Goal: Register for event/course

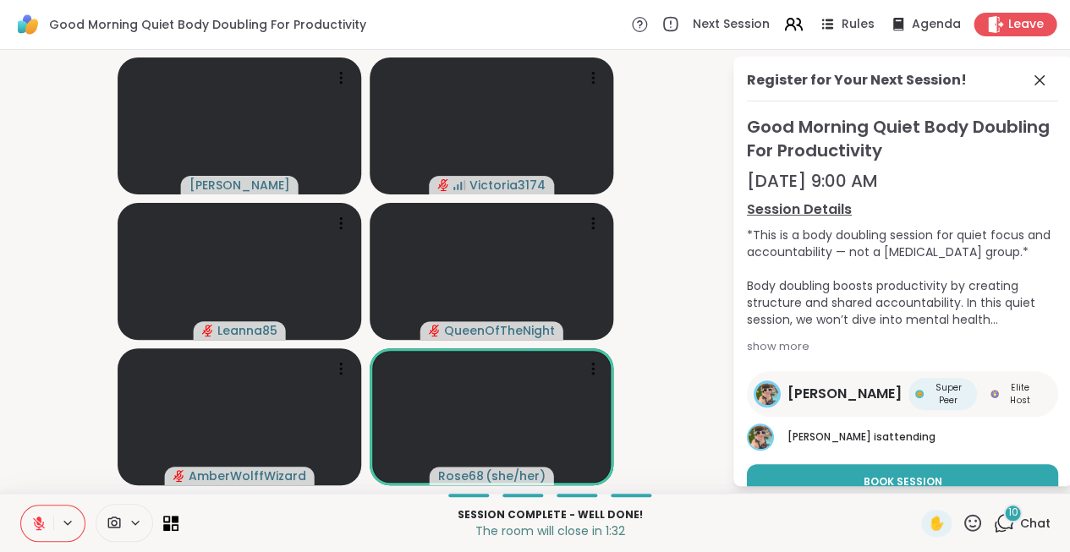
click at [35, 525] on icon at bounding box center [38, 523] width 15 height 15
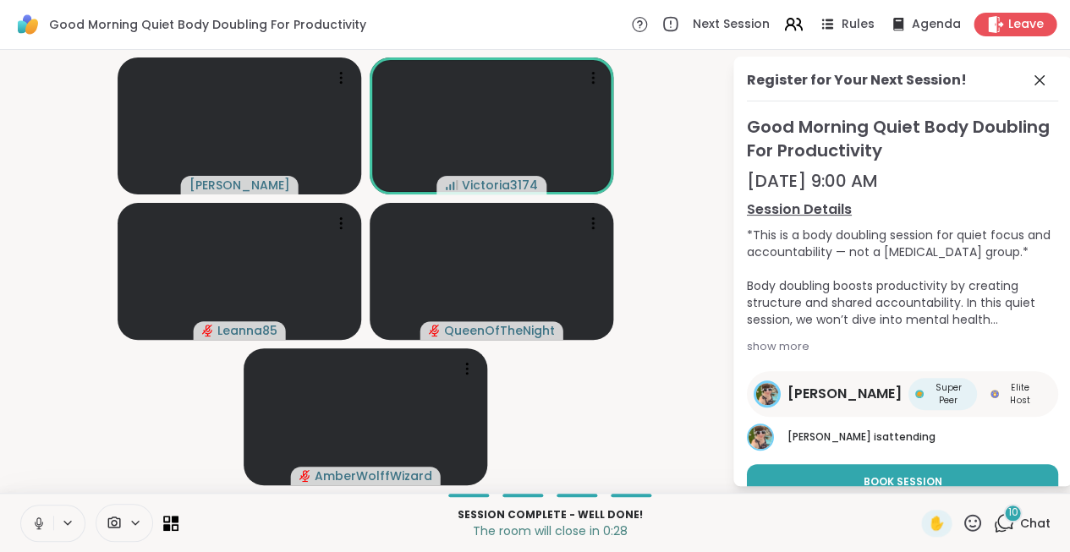
click at [1029, 85] on icon at bounding box center [1039, 80] width 20 height 20
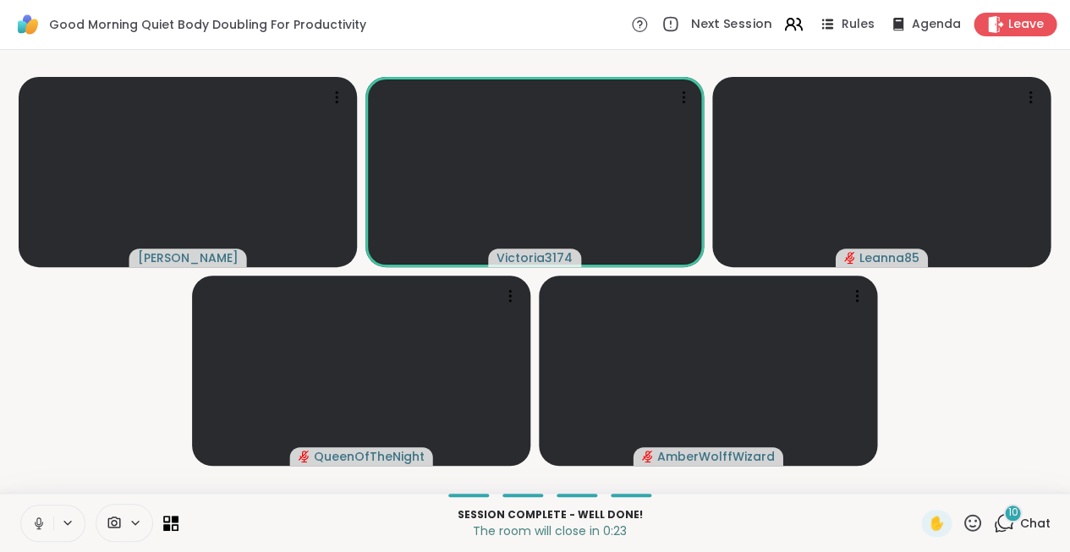
click at [729, 20] on span "Next Session" at bounding box center [731, 25] width 81 height 18
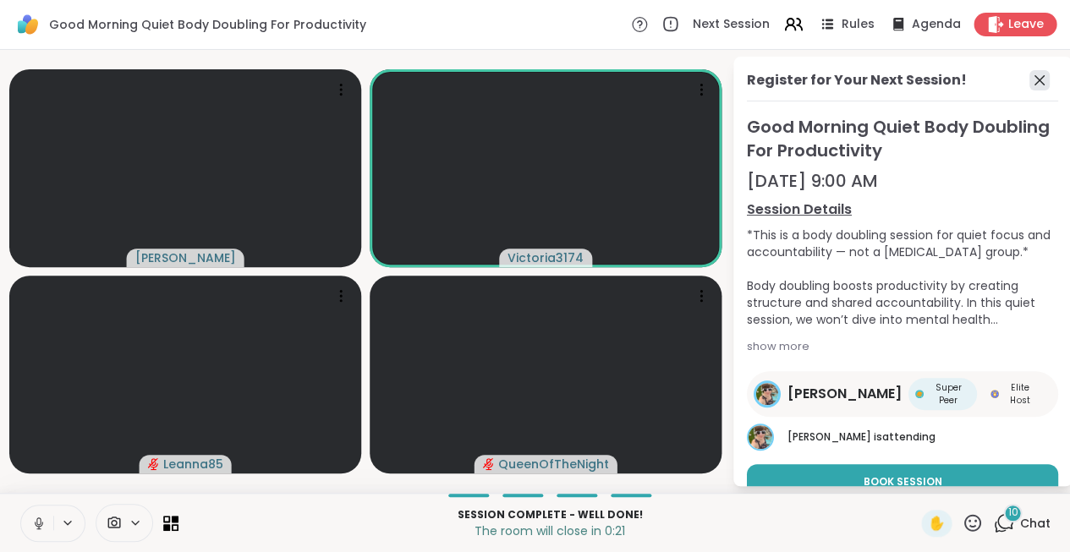
click at [1039, 79] on icon at bounding box center [1039, 80] width 10 height 10
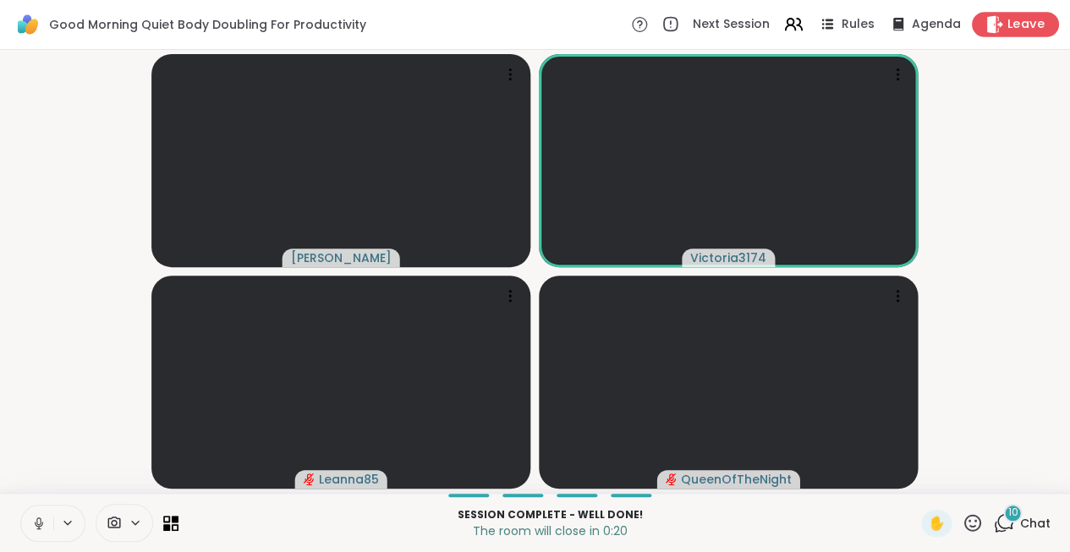
click at [1009, 26] on span "Leave" at bounding box center [1025, 25] width 37 height 18
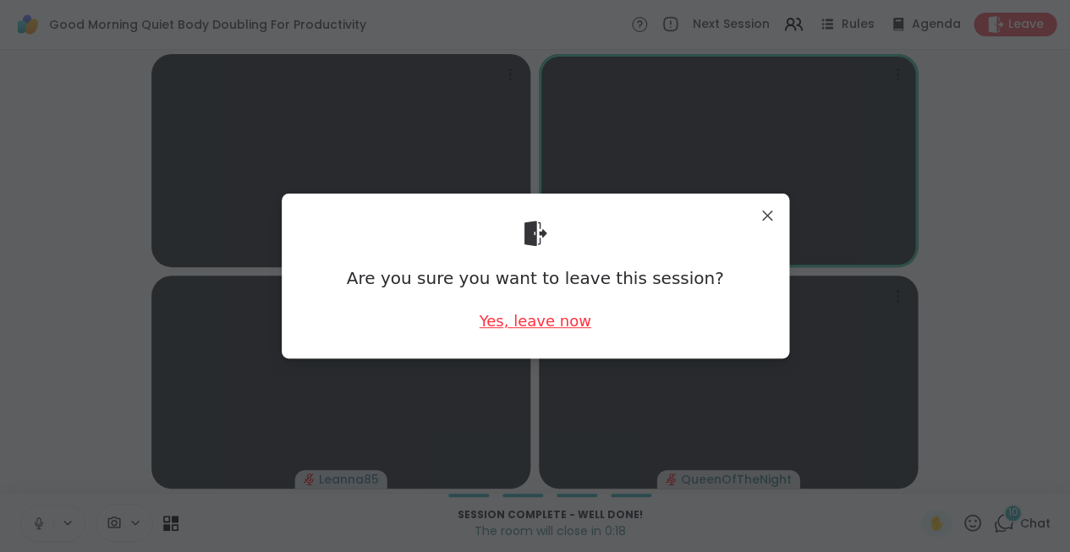
click at [541, 318] on div "Yes, leave now" at bounding box center [535, 320] width 112 height 21
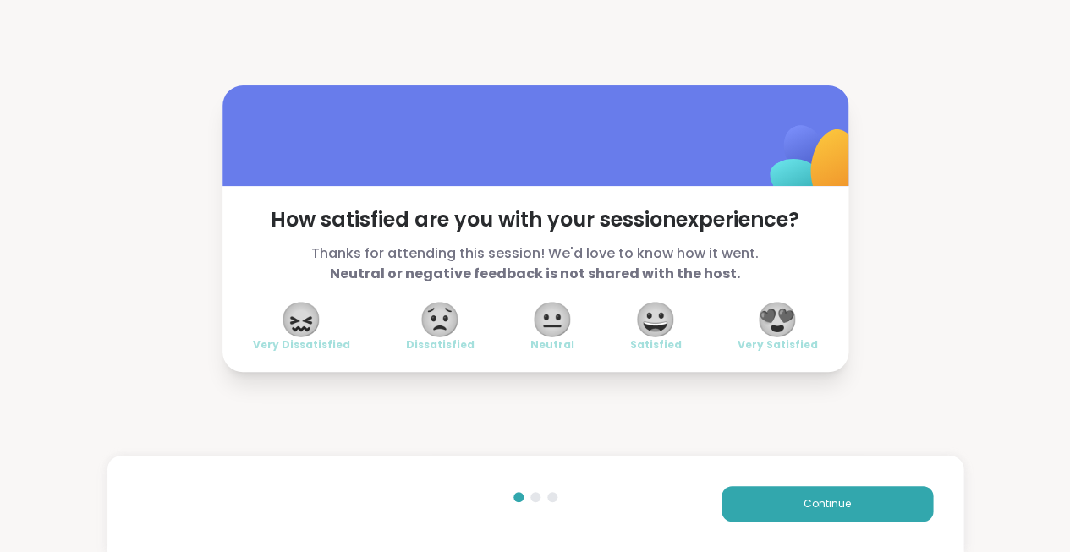
click at [779, 322] on span "😍" at bounding box center [777, 319] width 42 height 30
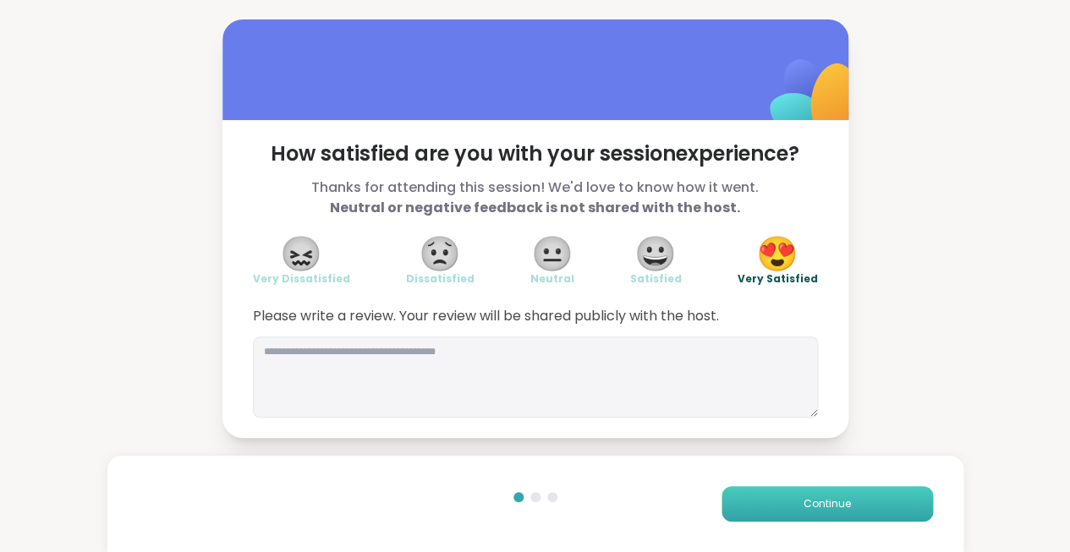
click at [765, 496] on button "Continue" at bounding box center [826, 504] width 211 height 36
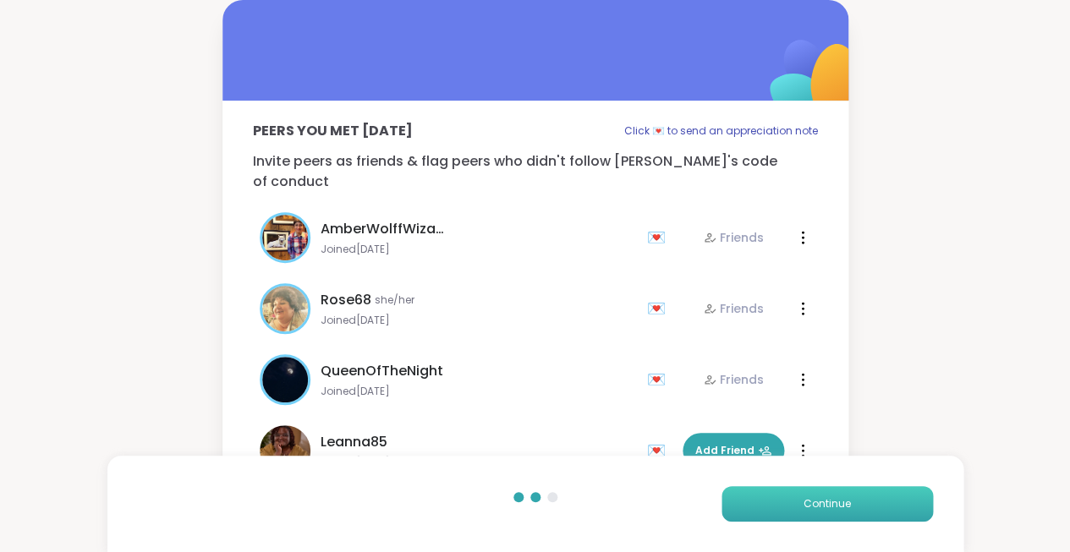
click at [759, 507] on button "Continue" at bounding box center [826, 504] width 211 height 36
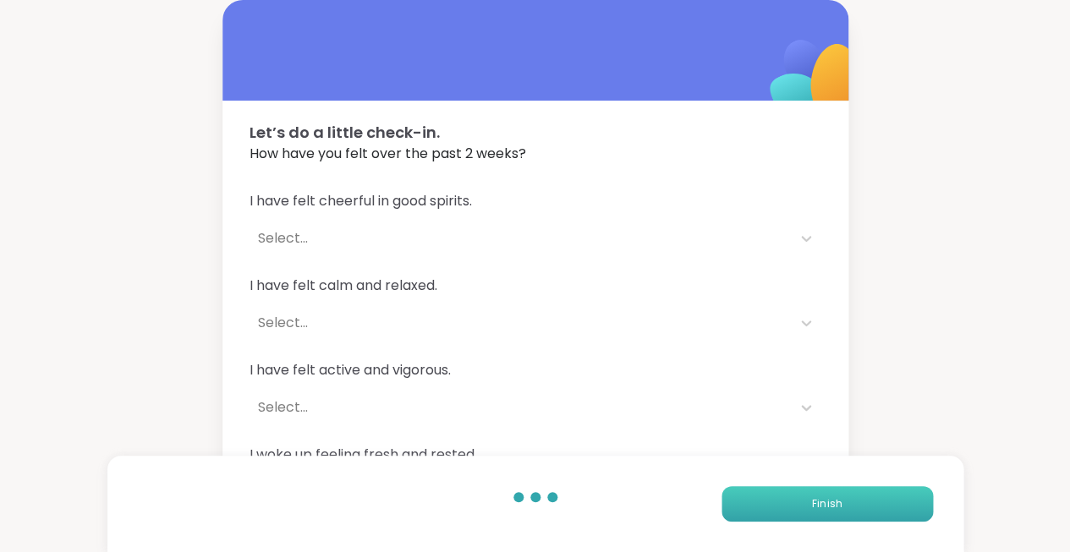
click at [759, 507] on button "Finish" at bounding box center [826, 504] width 211 height 36
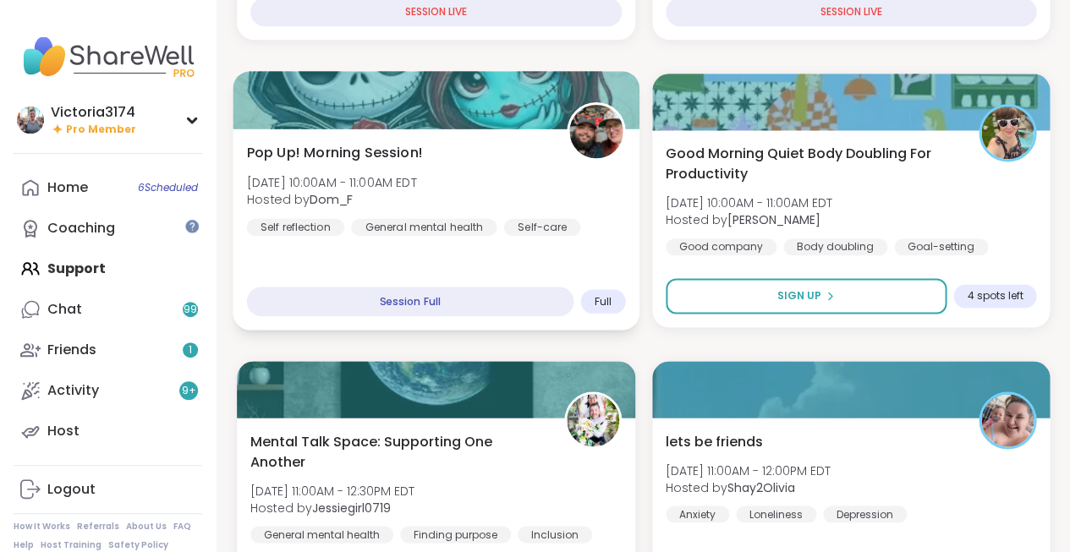
scroll to position [493, 0]
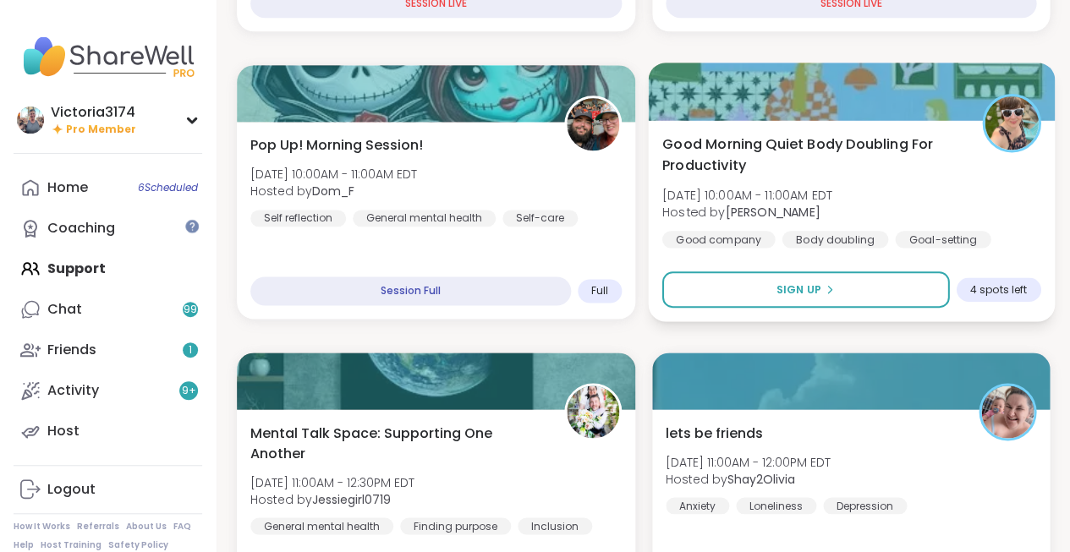
click at [800, 208] on b "[PERSON_NAME]" at bounding box center [772, 211] width 95 height 17
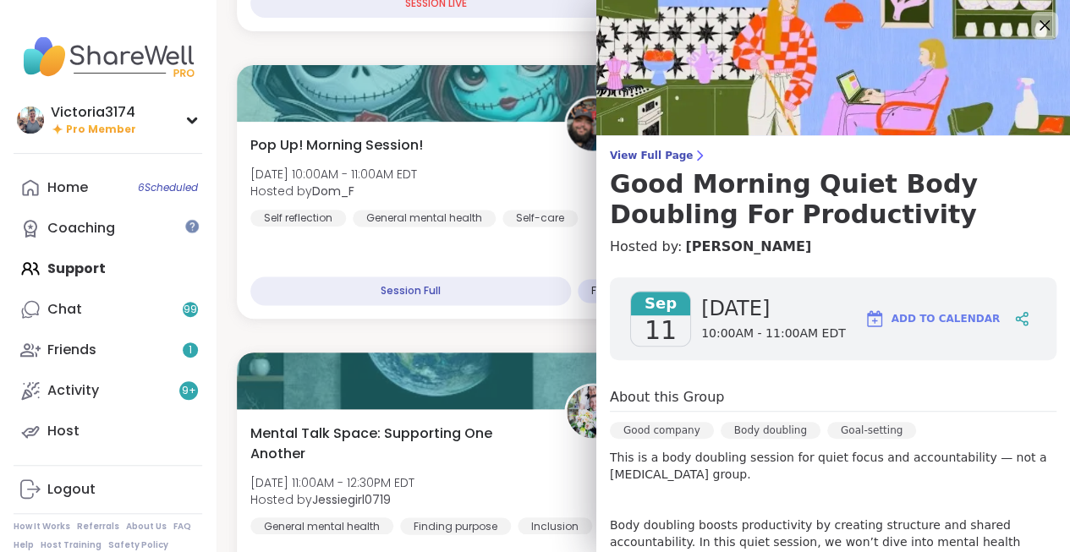
scroll to position [0, 0]
click at [923, 322] on span "Add to Calendar" at bounding box center [945, 318] width 108 height 15
click at [1042, 24] on icon at bounding box center [1044, 25] width 11 height 11
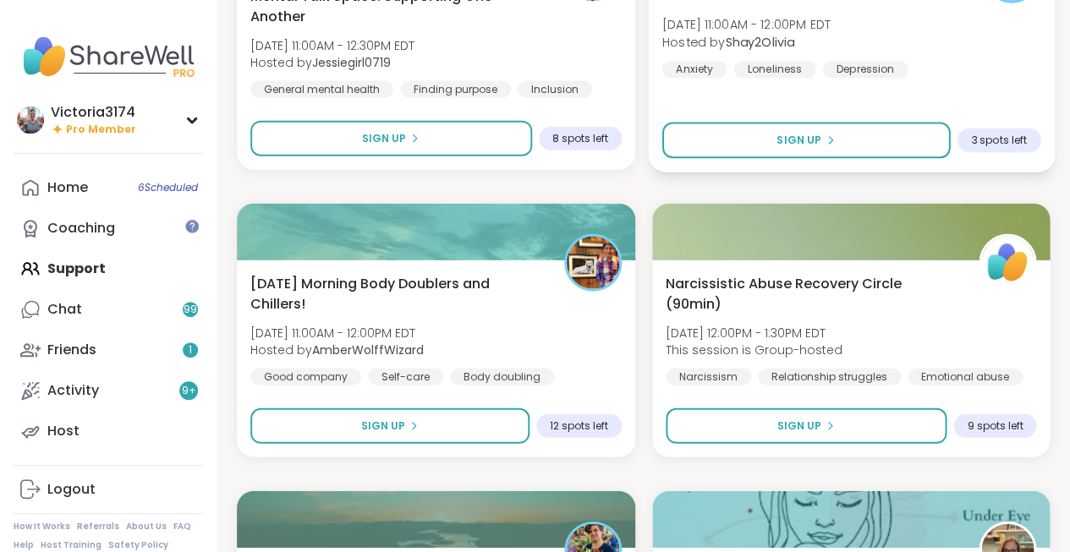
scroll to position [952, 0]
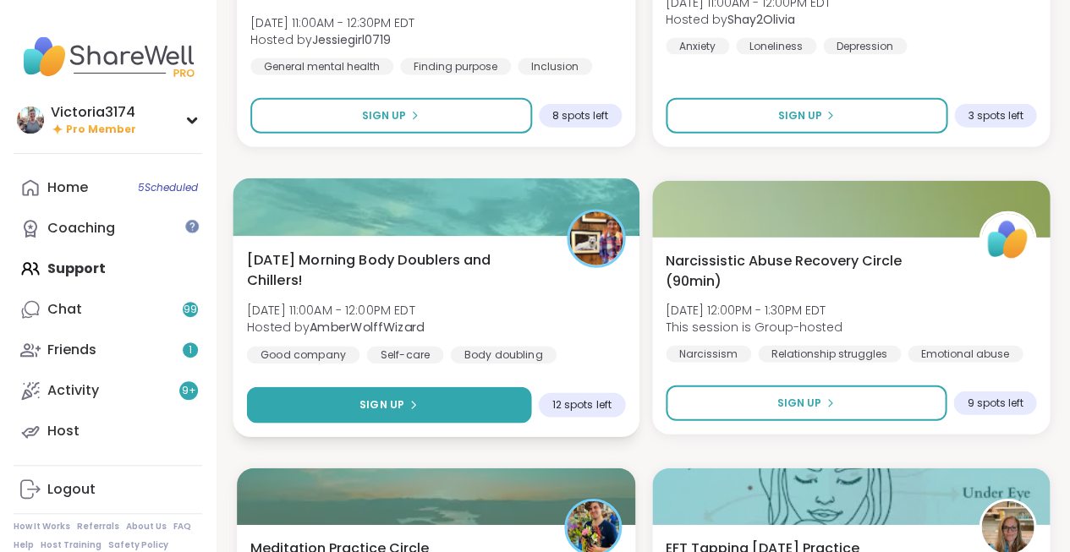
click at [369, 408] on span "Sign Up" at bounding box center [381, 404] width 45 height 15
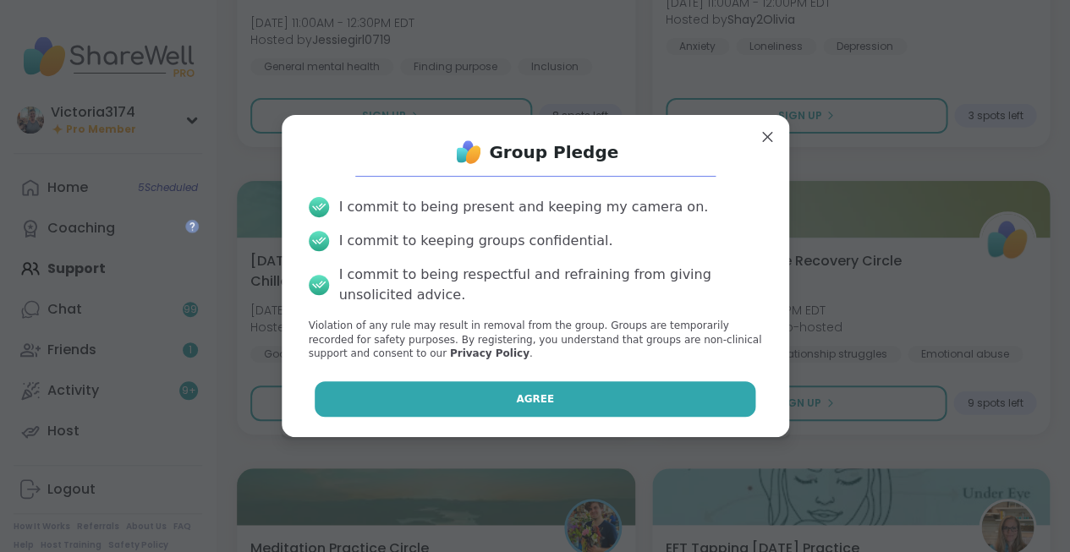
click at [451, 397] on button "Agree" at bounding box center [535, 399] width 441 height 36
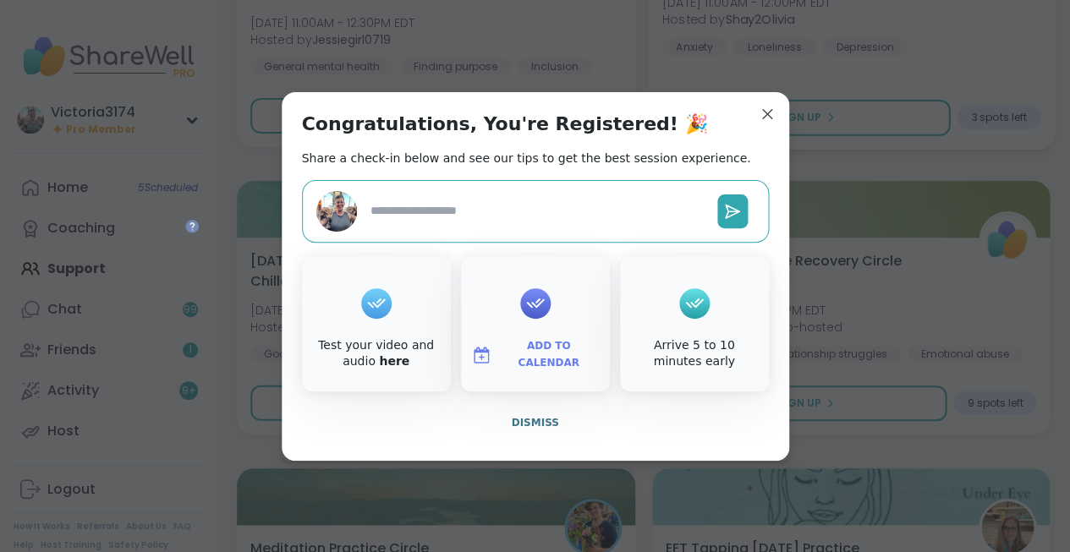
type textarea "*"
